Goal: Book appointment/travel/reservation

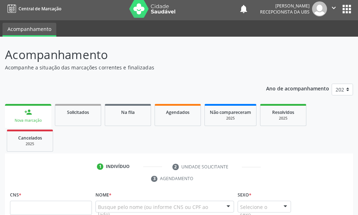
scroll to position [145, 0]
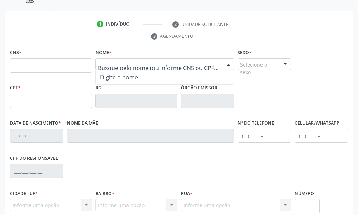
click at [115, 68] on div at bounding box center [165, 64] width 139 height 12
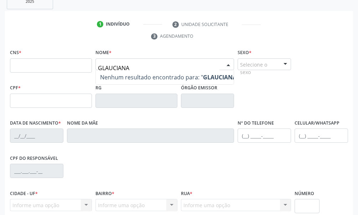
type input "GLAUCIANA"
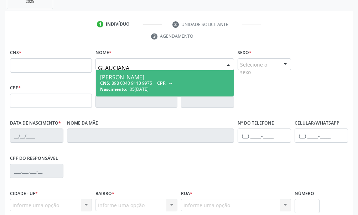
click at [167, 82] on span "CPF:" at bounding box center [162, 83] width 10 height 6
type input "898 0040 9113 9975"
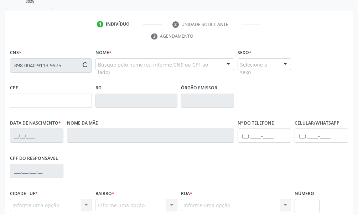
type input "0[DATE]"
type input "[PERSON_NAME] das [PERSON_NAME]"
type input "[PHONE_NUMBER]"
type input "650"
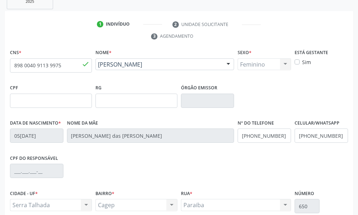
scroll to position [209, 0]
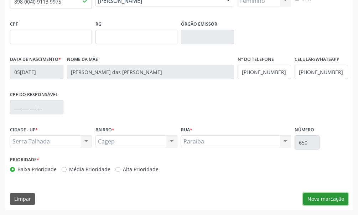
click at [333, 197] on button "Nova marcação" at bounding box center [326, 199] width 45 height 12
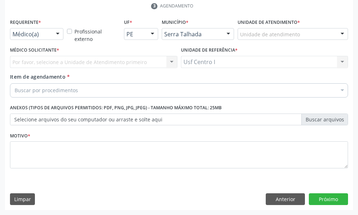
scroll to position [175, 0]
click at [54, 38] on div at bounding box center [57, 35] width 11 height 12
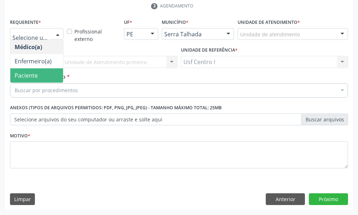
click at [46, 72] on span "Paciente" at bounding box center [36, 75] width 53 height 14
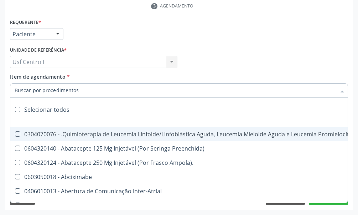
click at [42, 90] on input "Item de agendamento *" at bounding box center [176, 90] width 322 height 14
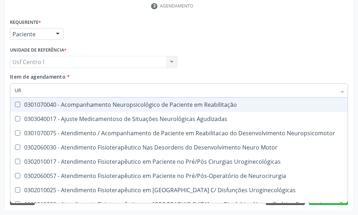
type input "U"
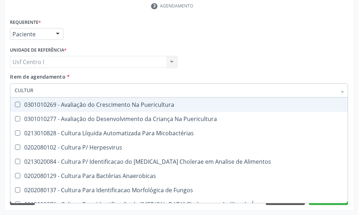
type input "CULTURA"
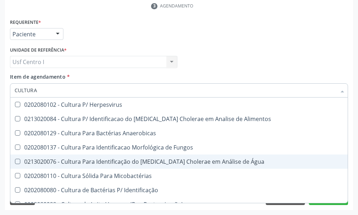
scroll to position [57, 0]
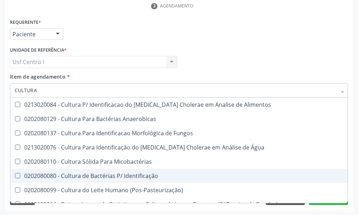
click at [134, 178] on div "0202080080 - Cultura de Bactérias P/ Identificação" at bounding box center [179, 176] width 329 height 6
checkbox Identificação "true"
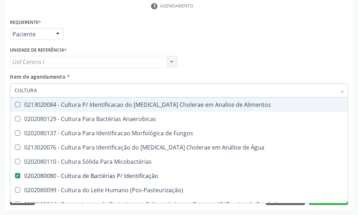
drag, startPoint x: 47, startPoint y: 88, endPoint x: 11, endPoint y: 90, distance: 35.7
click at [11, 90] on div "CULTURA" at bounding box center [179, 90] width 338 height 14
type input "UR"
checkbox Identificação "false"
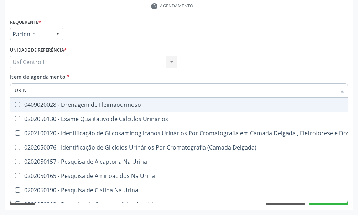
type input "URINA"
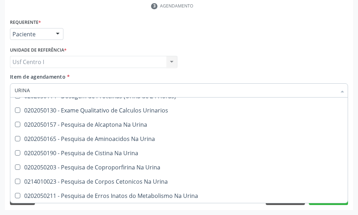
scroll to position [0, 0]
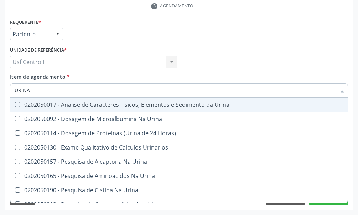
click at [199, 103] on div "0202050017 - Analise de Caracteres Fisicos, Elementos e Sedimento da Urina" at bounding box center [179, 105] width 329 height 6
checkbox Urina "true"
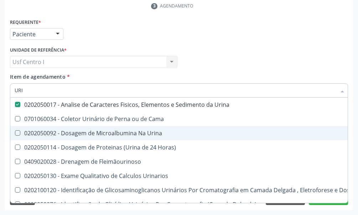
type input "UR"
checkbox Urina "false"
checkbox Urina "true"
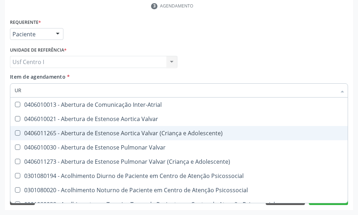
type input "U"
checkbox Urina "false"
checkbox Alimentos "false"
checkbox Identificação "false"
checkbox Segmento\) "true"
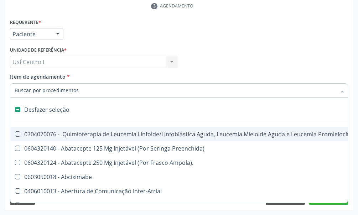
type input "C"
checkbox Punho "true"
checkbox Urina "false"
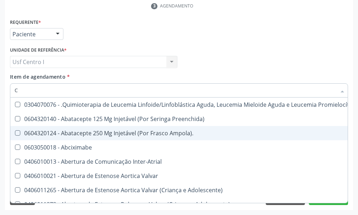
type input "CO"
checkbox Injetável "true"
checkbox Urina "false"
type input "COL"
checkbox Injetável "false"
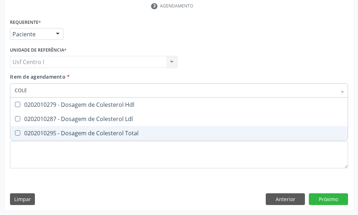
type input "COLES"
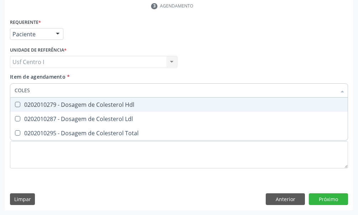
click at [17, 103] on Hdl at bounding box center [17, 104] width 5 height 5
click at [15, 103] on Hdl "checkbox" at bounding box center [12, 104] width 5 height 5
checkbox Hdl "true"
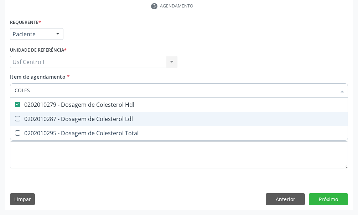
click at [20, 118] on div "0202010287 - Dosagem de Colesterol Ldl" at bounding box center [179, 119] width 329 height 6
checkbox Ldl "true"
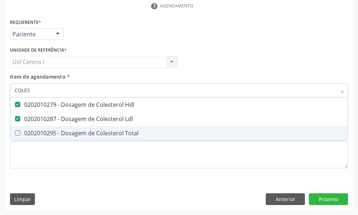
click at [21, 130] on span "0202010295 - Dosagem de Colesterol Total" at bounding box center [179, 133] width 338 height 14
checkbox Total "true"
type input "COLE"
checkbox Hdl "false"
checkbox Ldl "false"
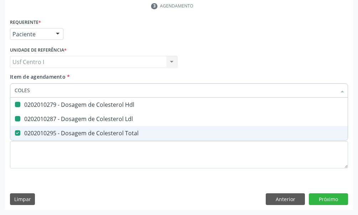
checkbox Total "false"
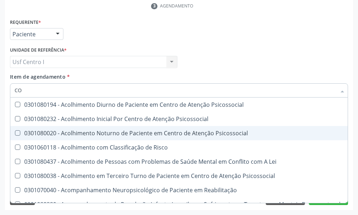
type input "C"
checkbox Hdl "false"
checkbox Ldl "false"
checkbox Total "false"
checkbox Coleta\) "false"
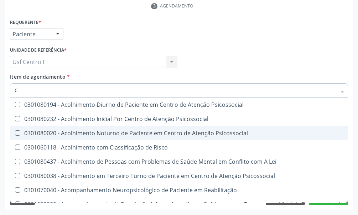
checkbox Oncologia "true"
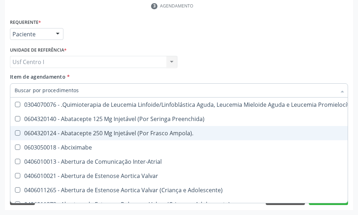
checkbox Urina "false"
checkbox Adolescente\) "true"
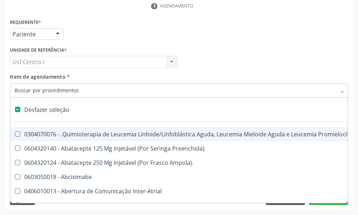
type input "T"
checkbox Reto "true"
checkbox Urina "false"
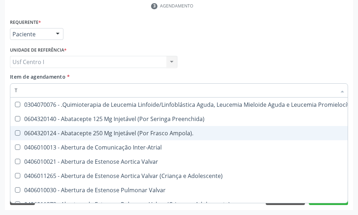
type input "TR"
checkbox Urina "false"
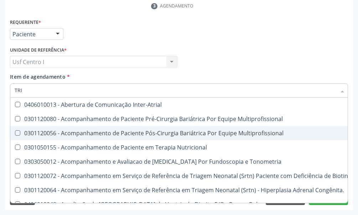
type input "TRIG"
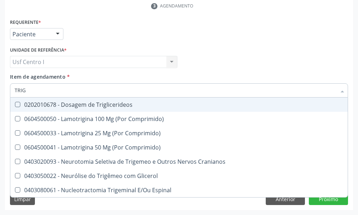
click at [63, 105] on div "0202010678 - Dosagem de Triglicerideos" at bounding box center [179, 105] width 329 height 6
checkbox Triglicerideos "true"
drag, startPoint x: 5, startPoint y: 88, endPoint x: 1, endPoint y: 88, distance: 4.0
click at [1, 88] on div "Acompanhamento Acompanhe a situação das marcações correntes e finalizadas Relat…" at bounding box center [179, 40] width 358 height 352
type input "CRE"
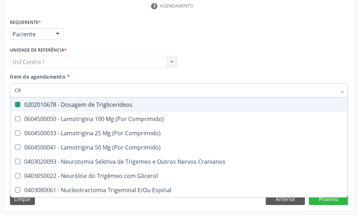
checkbox Triglicerideos "false"
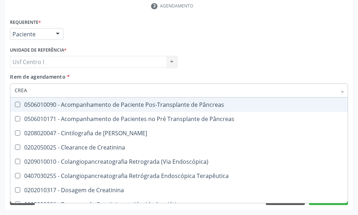
type input "CREAT"
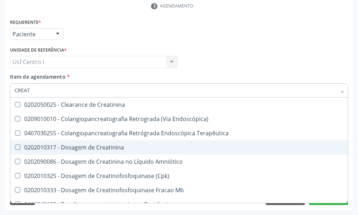
click at [105, 147] on div "0202010317 - Dosagem de Creatinina" at bounding box center [179, 148] width 329 height 6
checkbox Creatinina "true"
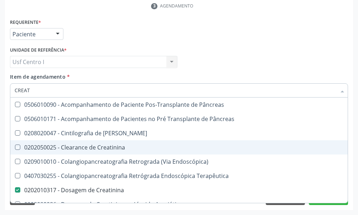
type input "CREA"
checkbox Creatinina "false"
checkbox Creatinina "true"
type input "CRE"
checkbox Creatinina "false"
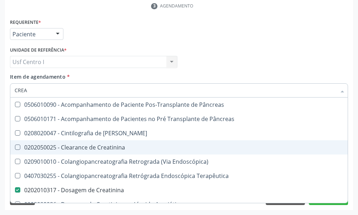
checkbox Oncologia "true"
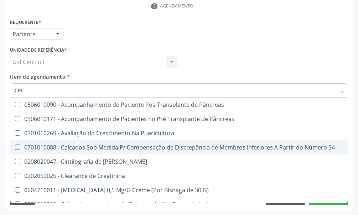
type input "CR"
checkbox Creatinina "false"
type input "C"
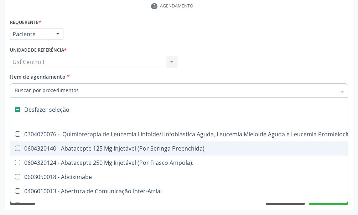
type input "T"
checkbox Reto "true"
checkbox Urina "false"
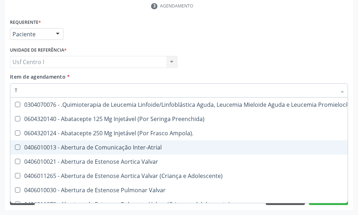
type input "TG"
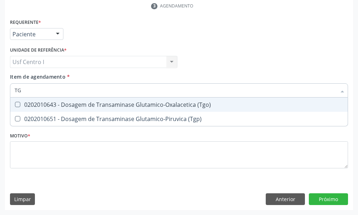
click at [17, 106] on \(Tgo\) at bounding box center [17, 104] width 5 height 5
click at [15, 106] on \(Tgo\) "checkbox" at bounding box center [12, 104] width 5 height 5
checkbox \(Tgo\) "true"
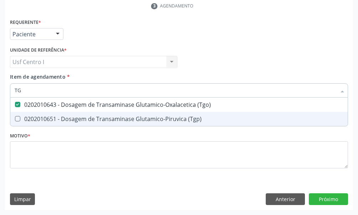
click at [21, 121] on div "0202010651 - Dosagem de Transaminase Glutamico-Piruvica (Tgp)" at bounding box center [179, 119] width 329 height 6
checkbox \(Tgp\) "true"
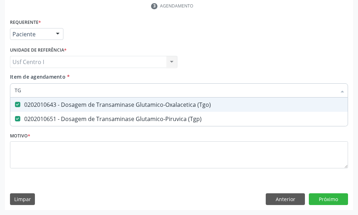
drag, startPoint x: 27, startPoint y: 91, endPoint x: 11, endPoint y: 91, distance: 16.8
click at [11, 91] on div "TG" at bounding box center [179, 90] width 338 height 14
type input "GL"
checkbox \(Tgo\) "false"
checkbox \(Tgp\) "false"
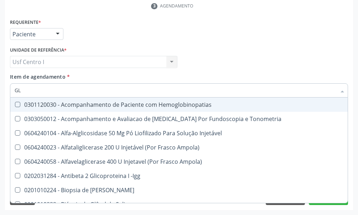
type input "GLI"
checkbox Glomerular "true"
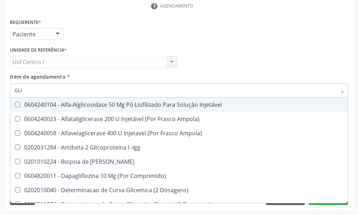
type input "GLIC"
checkbox Derrames "true"
checkbox Triglicerideos "false"
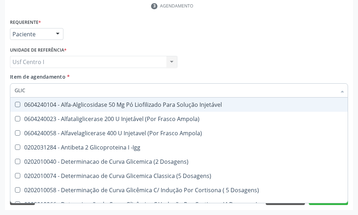
type input "GLICO"
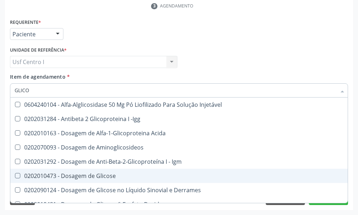
click at [82, 175] on div "0202010473 - Dosagem de Glicose" at bounding box center [207, 176] width 385 height 6
checkbox Glicose "true"
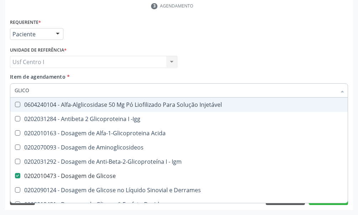
drag, startPoint x: 43, startPoint y: 92, endPoint x: 0, endPoint y: 89, distance: 43.2
click at [0, 90] on div "Acompanhamento Acompanhe a situação das marcações correntes e finalizadas Relat…" at bounding box center [179, 40] width 358 height 352
type input "H"
checkbox Glicose "false"
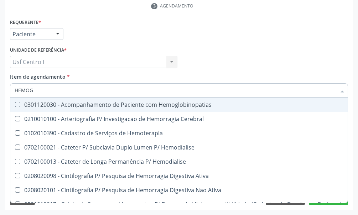
type input "HEMOGR"
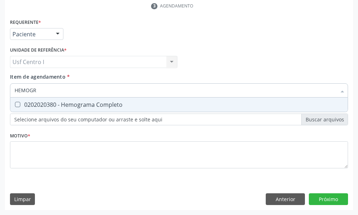
click at [73, 102] on div "0202020380 - Hemograma Completo" at bounding box center [179, 105] width 329 height 6
checkbox Completo "true"
drag, startPoint x: 41, startPoint y: 92, endPoint x: 12, endPoint y: 92, distance: 28.2
click at [13, 92] on div "HEMOGR" at bounding box center [179, 90] width 338 height 14
type input "TO"
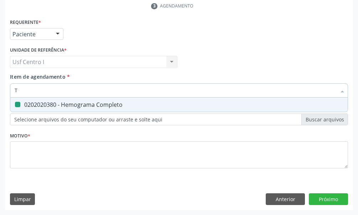
checkbox Completo "false"
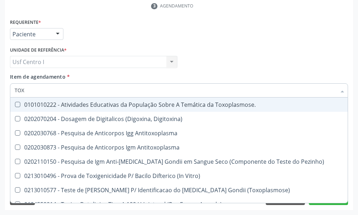
type input "TOXO"
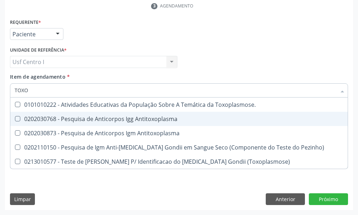
click at [19, 121] on Antitoxoplasma at bounding box center [17, 118] width 5 height 5
click at [15, 121] on Antitoxoplasma "checkbox" at bounding box center [12, 119] width 5 height 5
checkbox Antitoxoplasma "true"
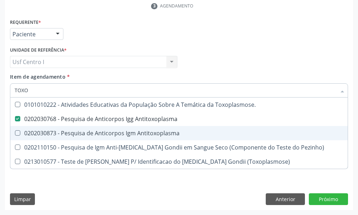
click at [18, 131] on Antitoxoplasma at bounding box center [17, 133] width 5 height 5
click at [15, 131] on Antitoxoplasma "checkbox" at bounding box center [12, 133] width 5 height 5
checkbox Antitoxoplasma "true"
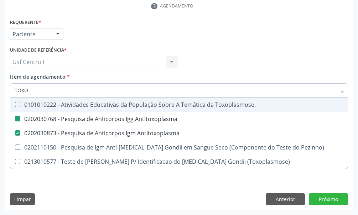
type input "TOX"
checkbox Antitoxoplasma "false"
checkbox Pezinho\) "true"
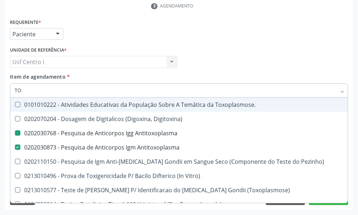
type input "T"
checkbox Antitoxoplasma "false"
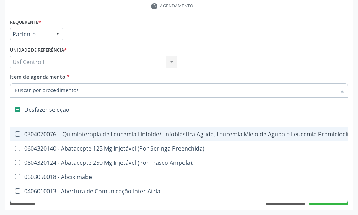
type input "E"
checkbox Voz "true"
checkbox Urina "false"
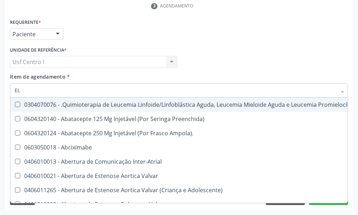
type input "ELE"
checkbox Manutenção "true"
checkbox Coração "false"
checkbox Urina "false"
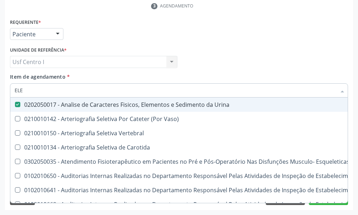
type input "ELET"
checkbox Urina "false"
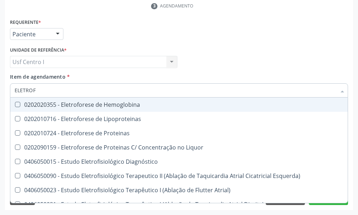
type input "ELETROFO"
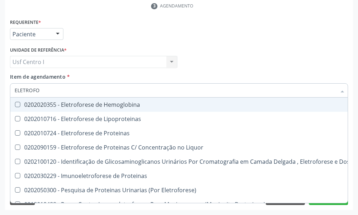
click at [108, 107] on div "0202020355 - Eletroforese de Hemoglobina" at bounding box center [207, 105] width 385 height 6
checkbox Hemoglobina "true"
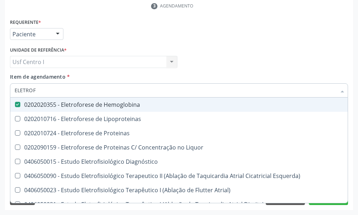
type input "ELETRO"
checkbox Hemoglobina "false"
checkbox Proteinas "true"
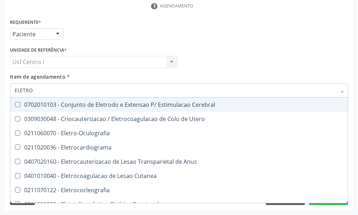
type input "ELETR"
checkbox Hemoglobina "false"
checkbox Proteinas "true"
type input "ELET"
checkbox Proteinas "false"
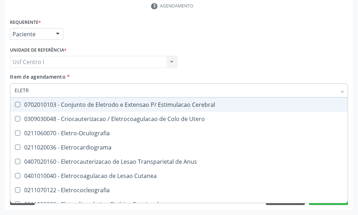
checkbox Unica "true"
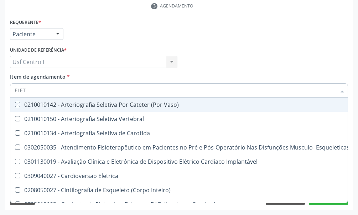
type input "ELE"
checkbox Vaso\) "true"
checkbox Hemoglobina "false"
checkbox Archov-Tawara\) "true"
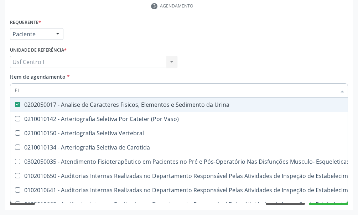
type input "E"
checkbox Urina "false"
checkbox Desfibrilador "false"
checkbox Hemoglobina "false"
checkbox Telemonitoramento "false"
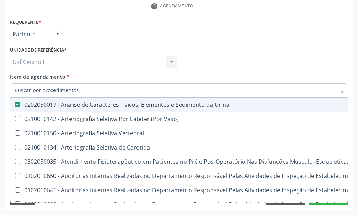
checkbox Visual "true"
checkbox Varicocele "false"
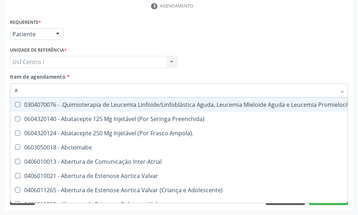
type input "AB"
checkbox Urina "false"
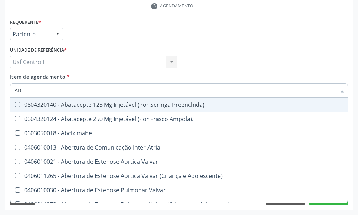
type input "A"
checkbox Trabalho "true"
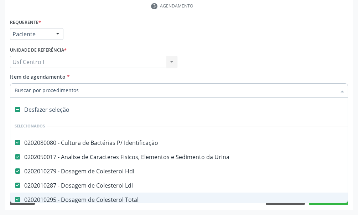
paste input "0202120023"
type input "0202120023"
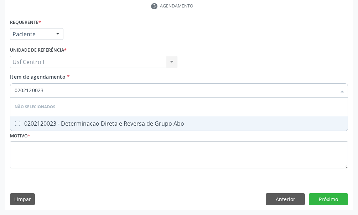
click at [20, 121] on Abo at bounding box center [17, 123] width 5 height 5
click at [15, 121] on Abo "checkbox" at bounding box center [12, 123] width 5 height 5
checkbox Abo "true"
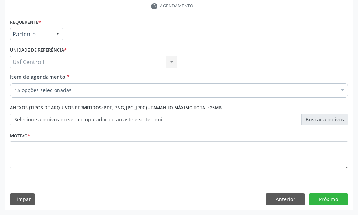
click at [54, 85] on div "15 opções selecionadas" at bounding box center [179, 90] width 338 height 14
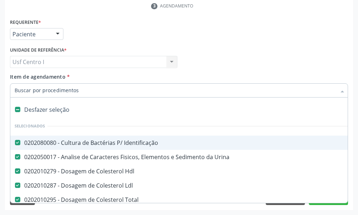
click at [54, 93] on input "Item de agendamento *" at bounding box center [176, 90] width 322 height 14
paste input "0202120082"
type input "0202120082"
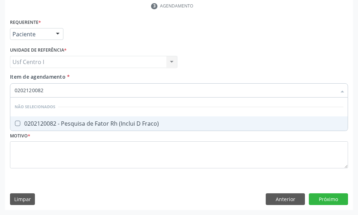
click at [17, 125] on Fraco\) at bounding box center [17, 123] width 5 height 5
click at [15, 125] on Fraco\) "checkbox" at bounding box center [12, 123] width 5 height 5
checkbox Fraco\) "true"
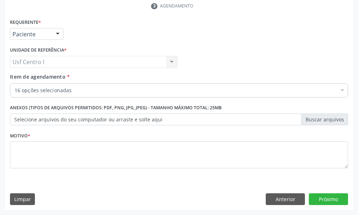
click at [50, 95] on div "16 opções selecionadas" at bounding box center [179, 90] width 338 height 14
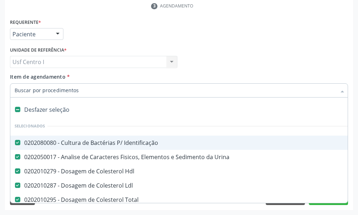
paste input "0202030741"
type input "0202030741"
checkbox Identificação "false"
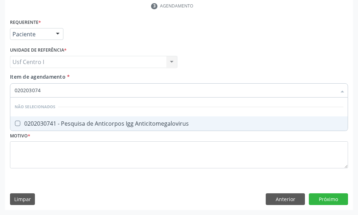
type input "02020307"
checkbox Anticitomegalovirus "true"
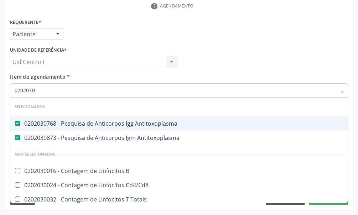
type input "020203"
checkbox B "true"
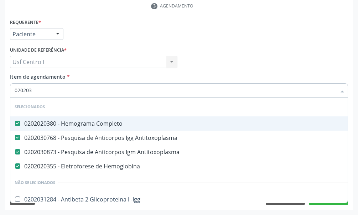
type input "02020"
checkbox -Igg "true"
checkbox Ativado "true"
checkbox B "true"
checkbox Cd4\/Cd8 "true"
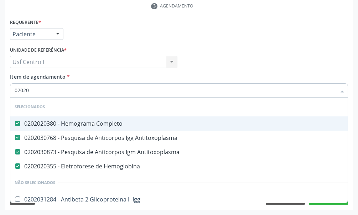
checkbox Totais "true"
checkbox Molecular "true"
checkbox Parceria\) "true"
checkbox Gestante "true"
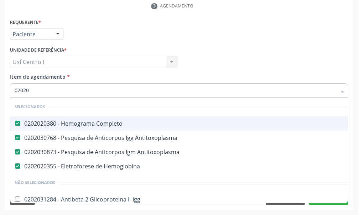
type input "0202"
checkbox \(Qualitativo\) "true"
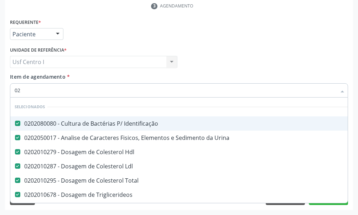
type input "0"
type input "CI"
checkbox Identificação "false"
checkbox Urina "false"
checkbox Ldl "false"
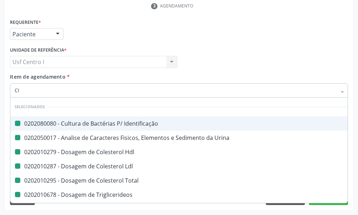
checkbox Triglicerideos "false"
checkbox Creatinina "false"
checkbox \(Tgo\) "false"
checkbox \(Tgp\) "false"
checkbox Glicose "false"
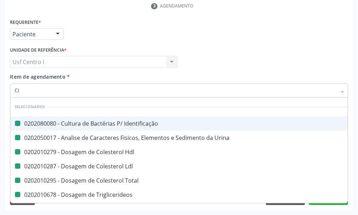
checkbox Completo "false"
checkbox Antitoxoplasma "false"
checkbox Abo "false"
checkbox Hdl "false"
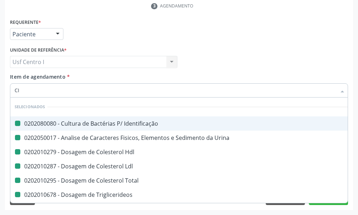
checkbox Fraco\) "false"
checkbox Total "false"
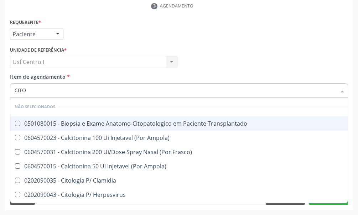
type input "CITOM"
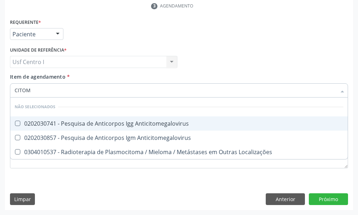
click at [21, 124] on div "0202030741 - Pesquisa de Anticorpos Igg Anticitomegalovirus" at bounding box center [179, 124] width 329 height 6
checkbox Anticitomegalovirus "true"
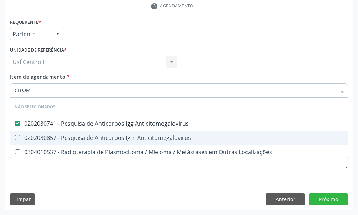
click at [21, 139] on div "0202030857 - Pesquisa de Anticorpos Igm Anticitomegalovirus" at bounding box center [179, 138] width 329 height 6
checkbox Anticitomegalovirus "true"
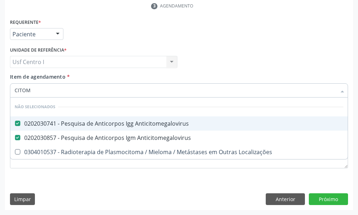
drag, startPoint x: 50, startPoint y: 90, endPoint x: 0, endPoint y: 92, distance: 49.6
click at [0, 92] on div "Acompanhamento Acompanhe a situação das marcações correntes e finalizadas Relat…" at bounding box center [179, 40] width 358 height 352
type input "U"
checkbox Localizações "true"
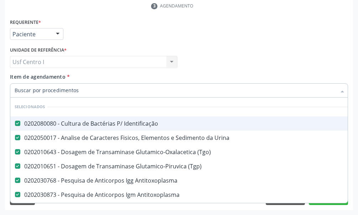
checkbox Manutenção "true"
checkbox Inter-Atrial "true"
checkbox Valvar "true"
checkbox Adolescente\) "true"
checkbox Valvar "true"
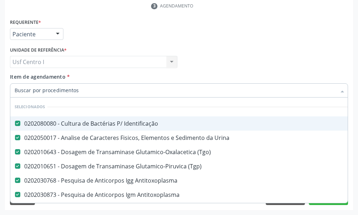
checkbox Adolescente\) "true"
checkbox Paciente\) "true"
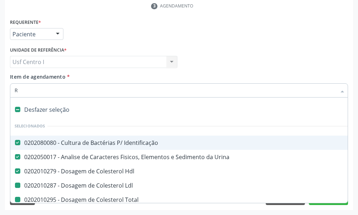
type input "RU"
checkbox Ldl "false"
checkbox Total "false"
checkbox Triglicerideos "false"
checkbox Creatinina "false"
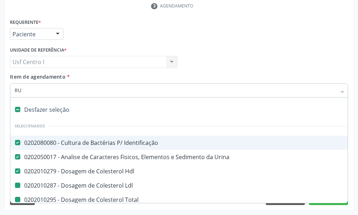
checkbox \(Tgo\) "false"
checkbox Glicose "false"
checkbox Completo "false"
checkbox Antitoxoplasma "false"
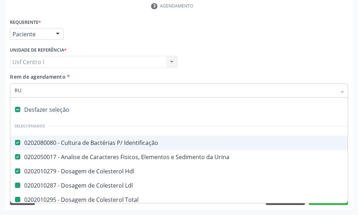
checkbox Hemoglobina "false"
checkbox Abo "false"
checkbox Ampola\) "true"
checkbox Pulmonares "true"
checkbox \(Tgp\) "false"
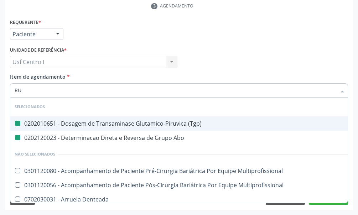
type input "RUB"
checkbox \(Tgp\) "false"
checkbox Abo "false"
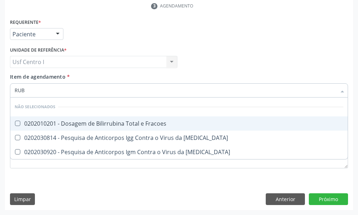
type input "RUBE"
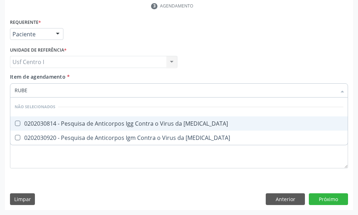
click at [18, 123] on Rubeola at bounding box center [17, 123] width 5 height 5
click at [15, 123] on Rubeola "checkbox" at bounding box center [12, 123] width 5 height 5
checkbox Rubeola "true"
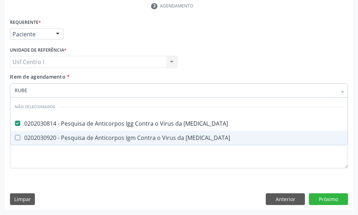
click at [19, 133] on span "0202030920 - Pesquisa de Anticorpos Igm Contra o Virus da [MEDICAL_DATA]" at bounding box center [179, 138] width 338 height 14
checkbox Rubeola "true"
click at [92, 178] on div "Requerente * Paciente Médico(a) Enfermeiro(a) Paciente Nenhum resultado encontr…" at bounding box center [179, 98] width 338 height 162
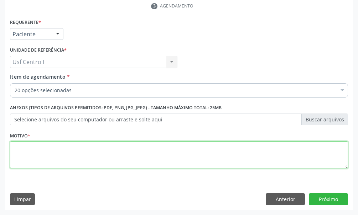
click at [65, 155] on textarea at bounding box center [179, 155] width 338 height 27
type textarea "."
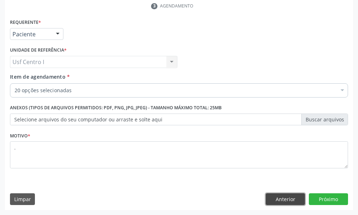
click at [290, 202] on button "Anterior" at bounding box center [285, 200] width 39 height 12
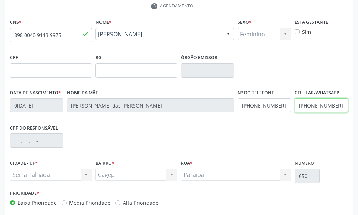
drag, startPoint x: 340, startPoint y: 105, endPoint x: 299, endPoint y: 102, distance: 41.1
click at [307, 105] on input "[PHONE_NUMBER]" at bounding box center [321, 105] width 53 height 14
type input "[PHONE_NUMBER]"
click at [302, 32] on label "Sim" at bounding box center [306, 31] width 9 height 7
click at [298, 32] on input "Sim" at bounding box center [297, 31] width 5 height 6
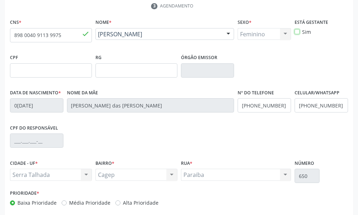
checkbox input "true"
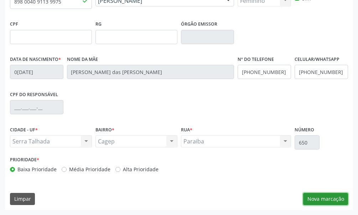
click at [326, 200] on button "Nova marcação" at bounding box center [326, 199] width 45 height 12
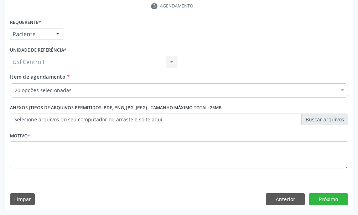
scroll to position [175, 0]
click at [341, 197] on button "Próximo" at bounding box center [328, 200] width 39 height 12
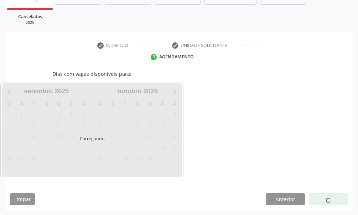
scroll to position [124, 0]
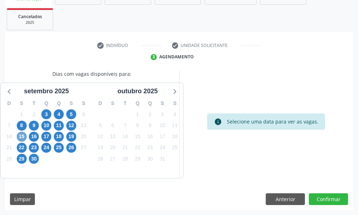
click at [23, 134] on span "15" at bounding box center [22, 137] width 10 height 10
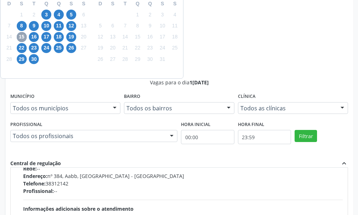
scroll to position [314, 0]
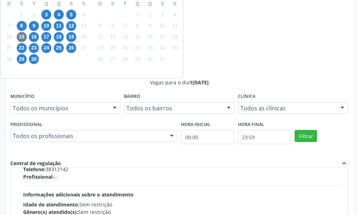
radio input "true"
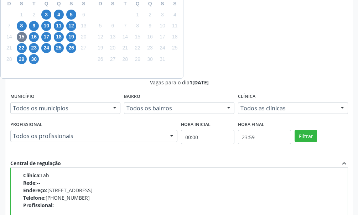
scroll to position [251, 0]
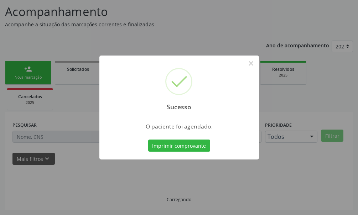
scroll to position [46, 0]
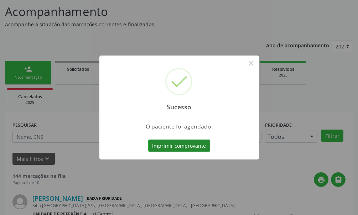
click at [180, 148] on button "Imprimir comprovante" at bounding box center [179, 146] width 62 height 12
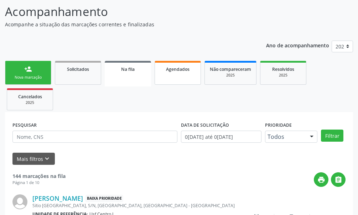
click at [180, 75] on link "Agendados" at bounding box center [178, 73] width 46 height 24
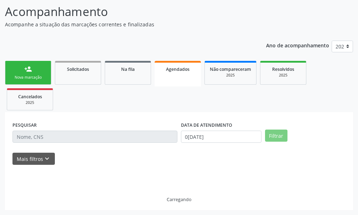
scroll to position [30, 0]
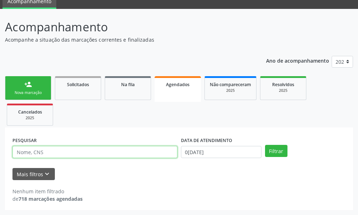
click at [116, 154] on input "text" at bounding box center [94, 152] width 165 height 12
paste input "898 0040 9113 9975"
type input "898 0040 9113 9975"
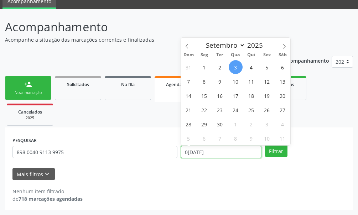
click at [228, 152] on input "0[DATE]" at bounding box center [221, 152] width 81 height 12
click at [203, 97] on span "15" at bounding box center [205, 96] width 14 height 14
type input "1[DATE]"
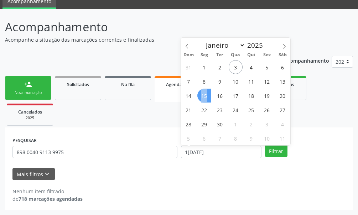
click at [203, 97] on span "15" at bounding box center [205, 96] width 14 height 14
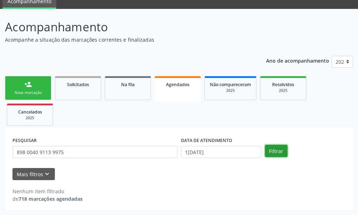
click at [273, 151] on button "Filtrar" at bounding box center [276, 151] width 22 height 12
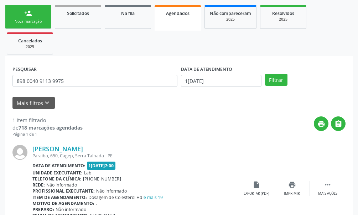
scroll to position [137, 0]
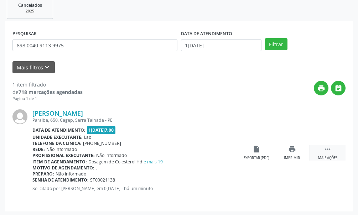
click at [327, 152] on icon "" at bounding box center [328, 150] width 8 height 8
click at [287, 150] on div "edit Editar" at bounding box center [293, 153] width 36 height 15
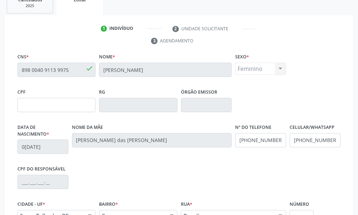
scroll to position [214, 0]
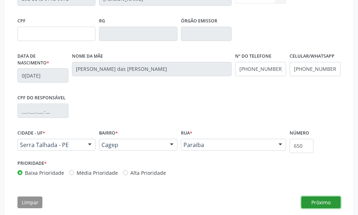
click at [321, 204] on button "Próximo" at bounding box center [321, 203] width 39 height 12
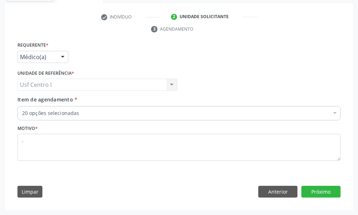
scroll to position [154, 0]
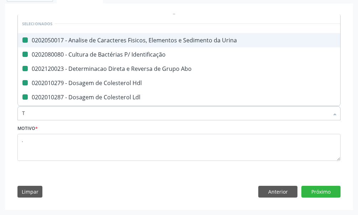
type input "TS"
checkbox Urina "false"
checkbox Identificação "false"
checkbox Abo "false"
checkbox Hdl "false"
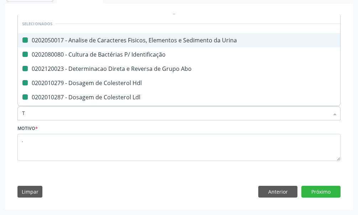
checkbox Ldl "false"
checkbox Total "false"
checkbox Creatinina "false"
checkbox \(Tgo\) "false"
checkbox \(Tgp\) "false"
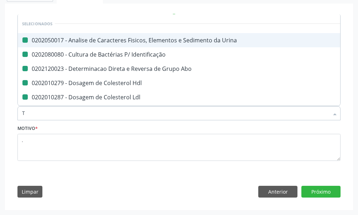
checkbox Triglicerideos "false"
checkbox Hemoglobina "false"
checkbox Completo "false"
checkbox Anticitomegalovirus "false"
checkbox Antitoxoplasma "false"
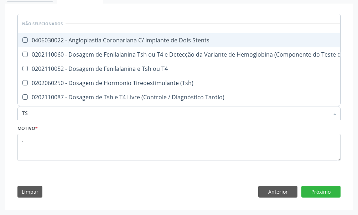
type input "TSH"
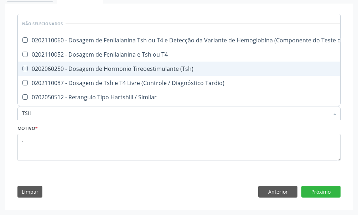
click at [157, 69] on div "0202060250 - Dosagem de Hormonio Tireoestimulante (Tsh)" at bounding box center [195, 69] width 347 height 6
checkbox \(Tsh\) "true"
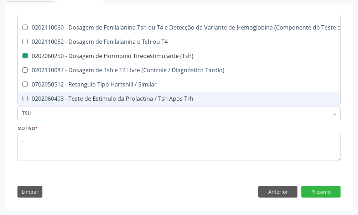
type input "TS"
checkbox \(Tsh\) "false"
checkbox Tardio\) "true"
type input "T"
checkbox Pezinho\) "true"
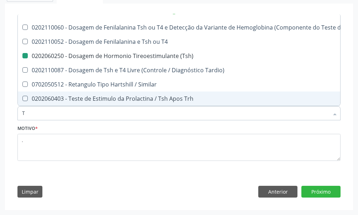
checkbox T4 "true"
checkbox \(Tsh\) "true"
checkbox Similar "true"
checkbox Trh "true"
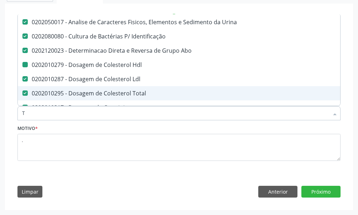
type input "T4"
checkbox Urina "false"
checkbox Identificação "false"
checkbox Abo "false"
checkbox Hdl "false"
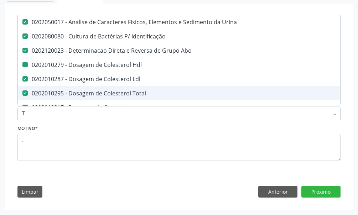
checkbox Ldl "false"
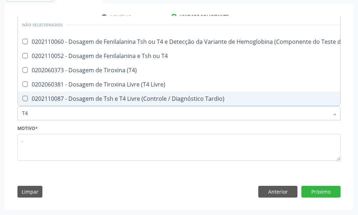
scroll to position [4, 0]
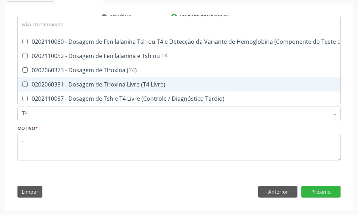
click at [149, 82] on div "0202060381 - Dosagem de Tiroxina Livre (T4 Livre)" at bounding box center [195, 85] width 347 height 6
checkbox Livre\) "true"
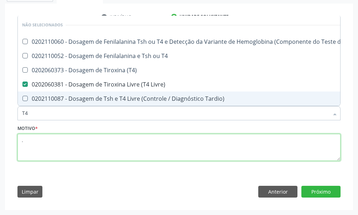
click at [68, 141] on textarea "." at bounding box center [178, 147] width 323 height 27
checkbox Pezinho\) "true"
checkbox T4 "true"
checkbox \(T4\) "true"
checkbox Tardio\) "true"
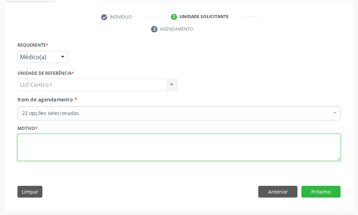
scroll to position [0, 0]
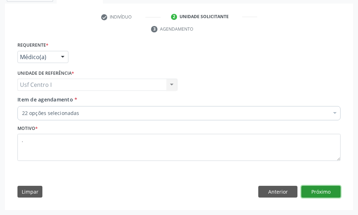
click at [324, 196] on button "Próximo" at bounding box center [321, 192] width 39 height 12
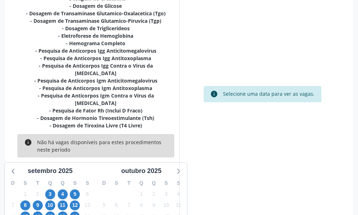
scroll to position [297, 0]
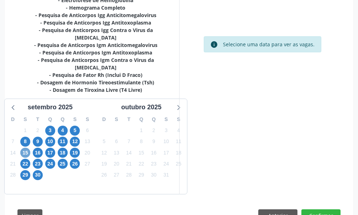
click at [27, 148] on span "15" at bounding box center [25, 153] width 10 height 10
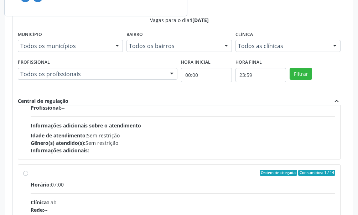
scroll to position [362, 0]
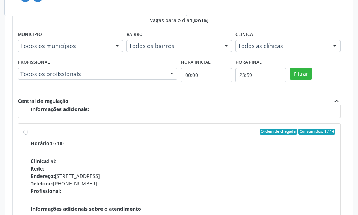
click at [25, 129] on div "Ordem de chegada Consumidos: 1 / 14 Horário: 07:00 Clínica: Lab Rede: -- Endere…" at bounding box center [179, 183] width 312 height 109
radio input "true"
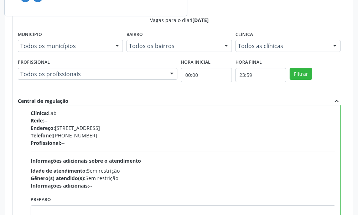
scroll to position [538, 0]
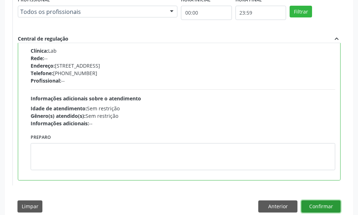
click at [317, 201] on button "Confirmar" at bounding box center [321, 207] width 39 height 12
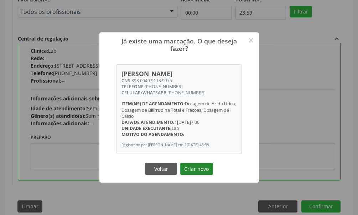
click at [204, 175] on button "Criar novo" at bounding box center [196, 169] width 33 height 12
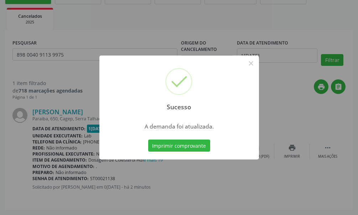
scroll to position [0, 0]
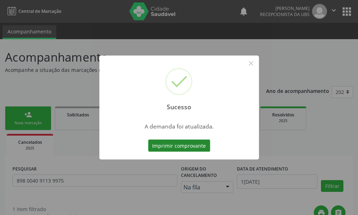
click at [194, 148] on button "Imprimir comprovante" at bounding box center [179, 146] width 62 height 12
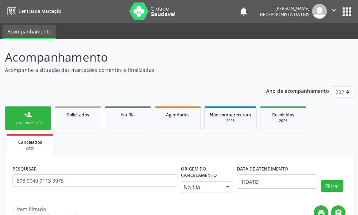
click at [335, 10] on icon "" at bounding box center [334, 10] width 8 height 8
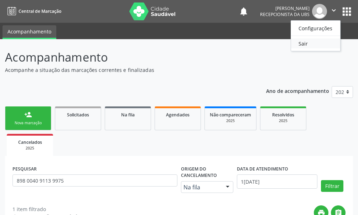
click at [306, 41] on link "Sair" at bounding box center [315, 44] width 49 height 10
